Goal: Check status: Check status

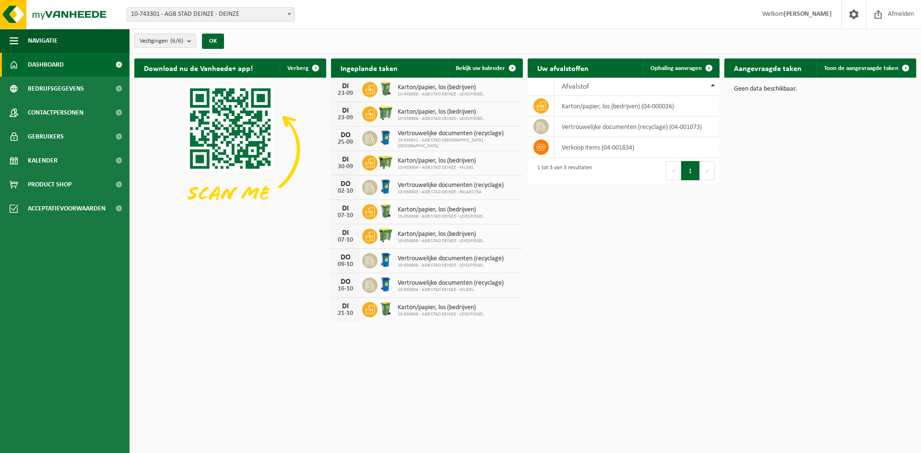
click at [240, 18] on span "10-743301 - AGB STAD DEINZE - DEINZE" at bounding box center [210, 14] width 167 height 13
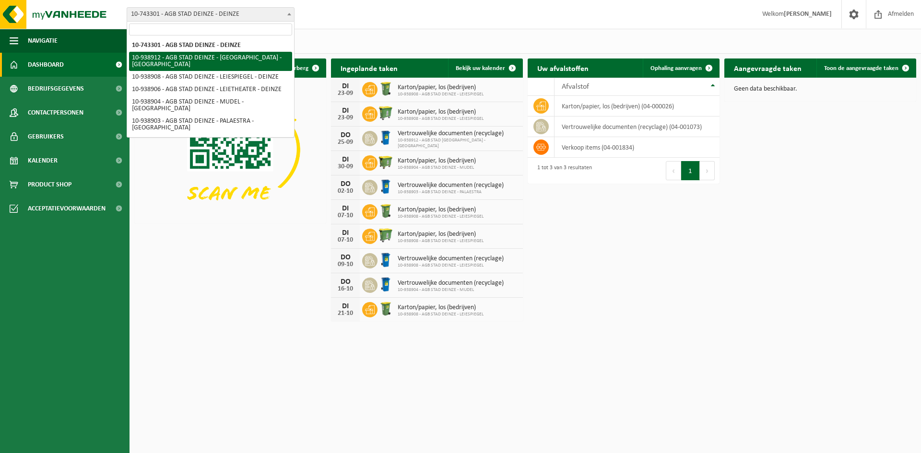
select select "138164"
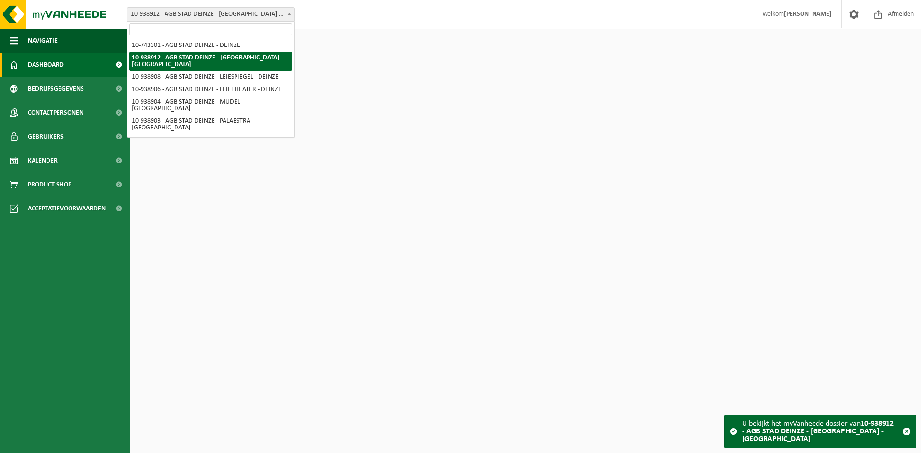
click at [244, 14] on span "10-938912 - AGB STAD DEINZE - [GEOGRAPHIC_DATA] - [GEOGRAPHIC_DATA]" at bounding box center [210, 14] width 167 height 13
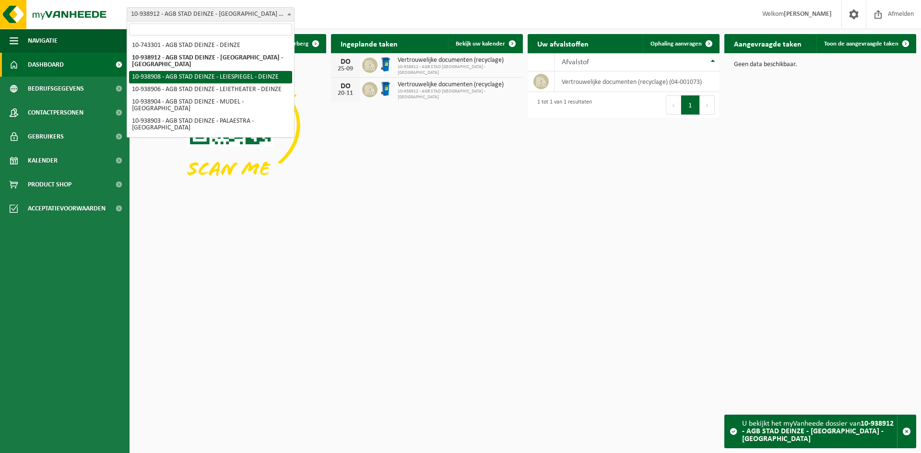
select select "138162"
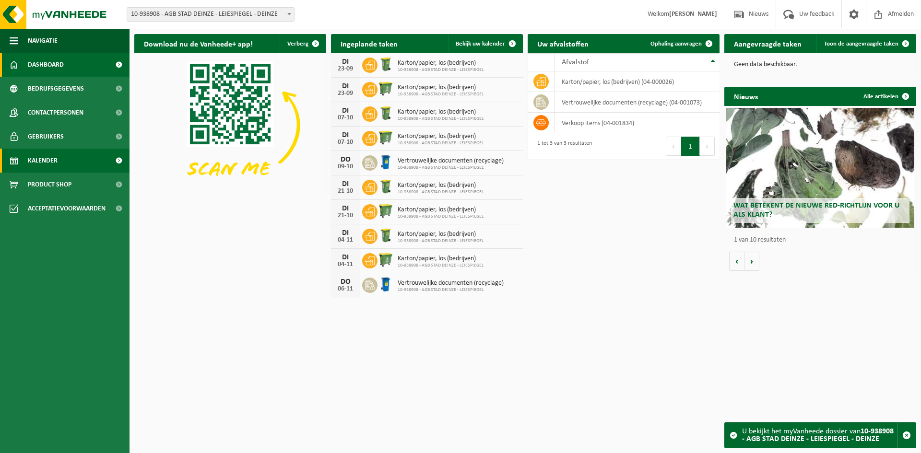
click at [55, 161] on span "Kalender" at bounding box center [43, 161] width 30 height 24
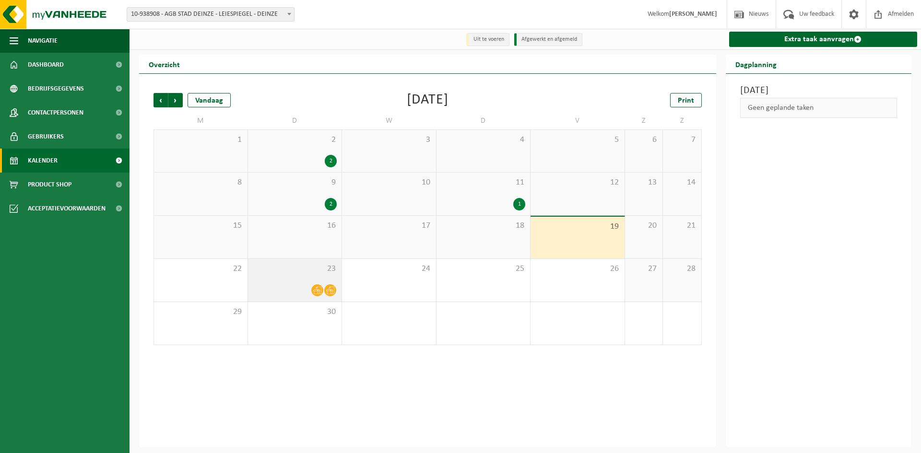
click at [331, 286] on span at bounding box center [330, 290] width 12 height 12
